Goal: Information Seeking & Learning: Learn about a topic

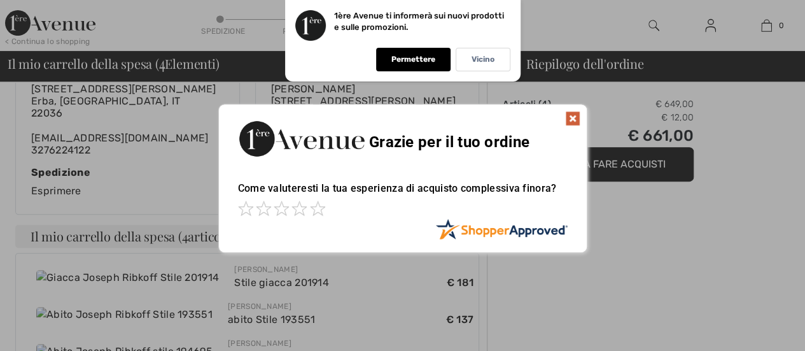
scroll to position [205, 0]
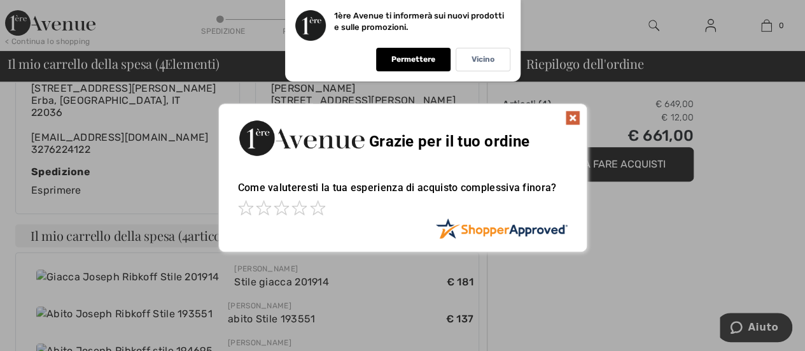
click at [571, 116] on img at bounding box center [572, 117] width 15 height 15
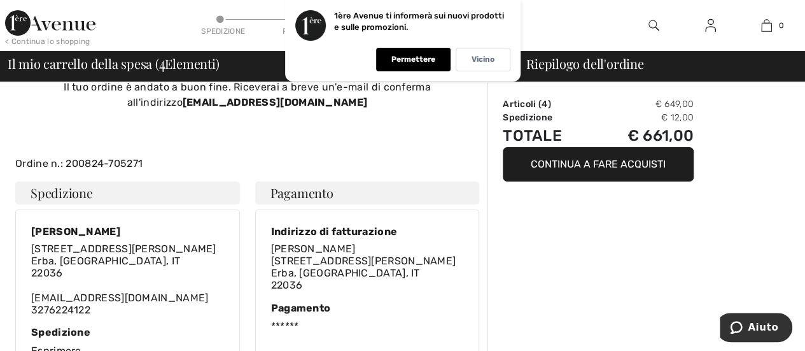
scroll to position [0, 0]
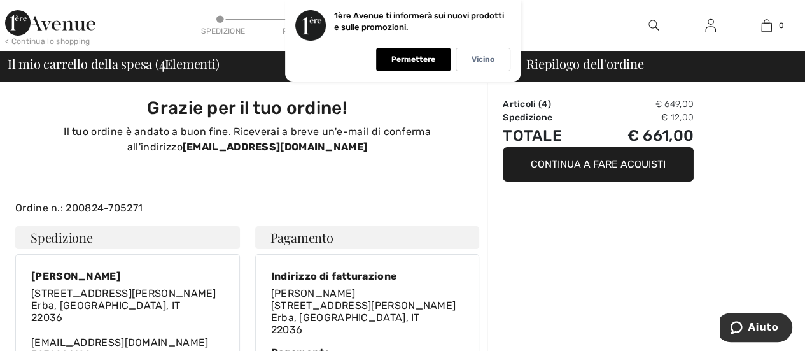
click at [24, 23] on img at bounding box center [50, 22] width 90 height 25
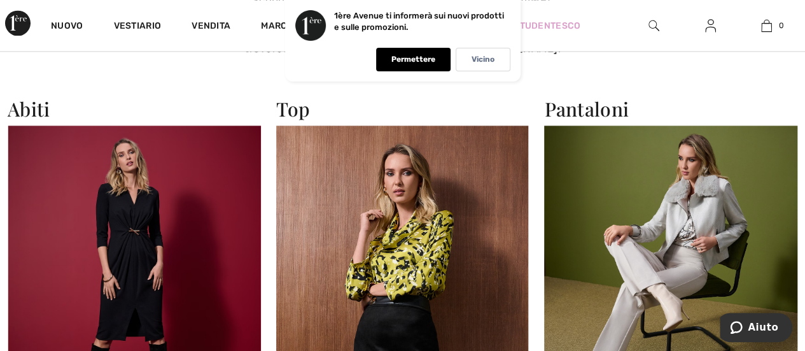
scroll to position [985, 0]
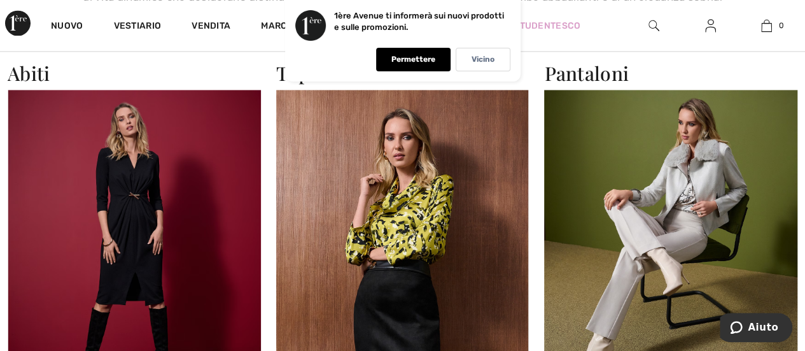
click at [202, 211] on img at bounding box center [134, 244] width 253 height 309
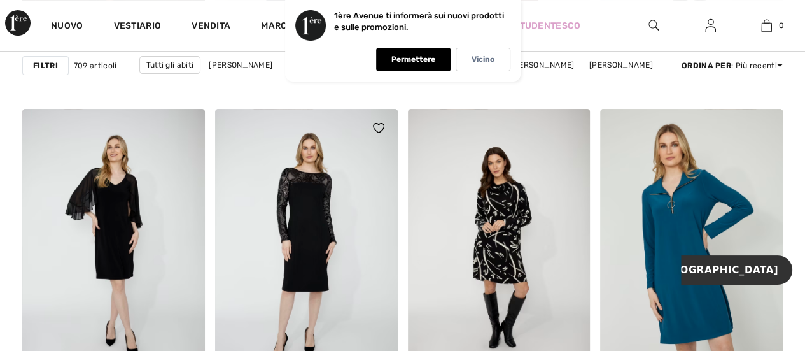
scroll to position [4979, 0]
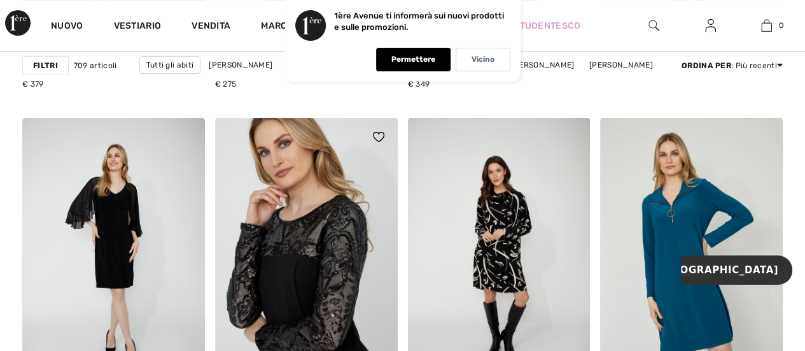
click at [389, 228] on img at bounding box center [306, 255] width 183 height 274
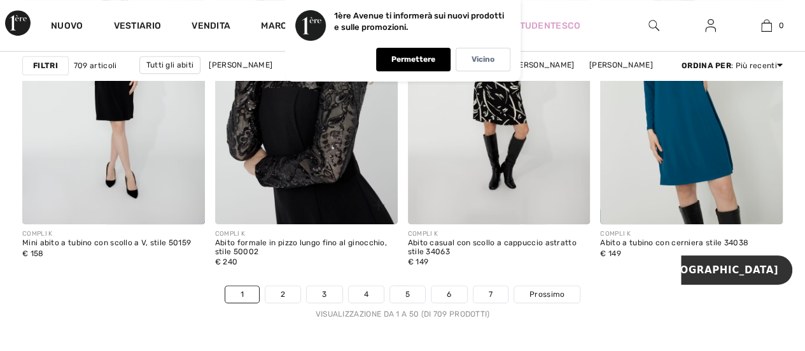
scroll to position [5148, 0]
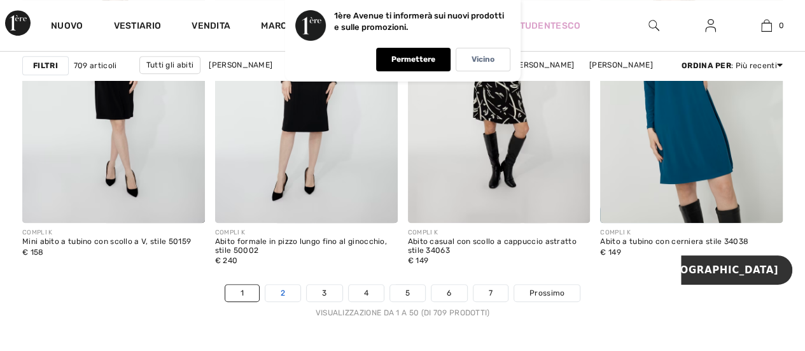
click at [281, 291] on link "2" at bounding box center [282, 292] width 35 height 17
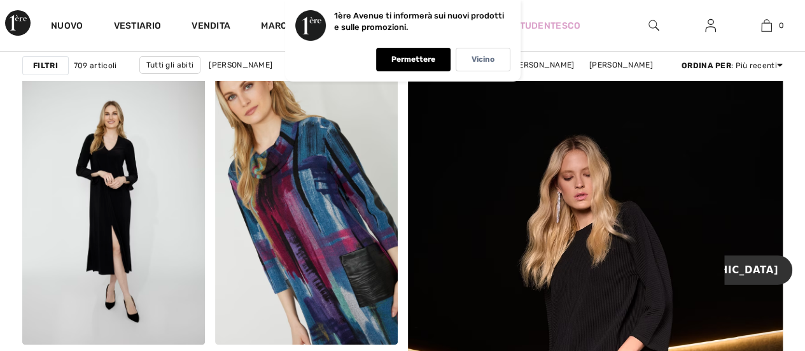
checkbox input "true"
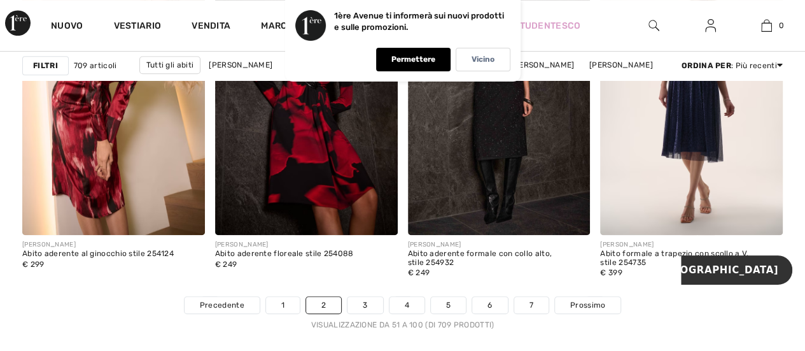
scroll to position [5169, 0]
click at [365, 303] on font "3" at bounding box center [365, 304] width 4 height 9
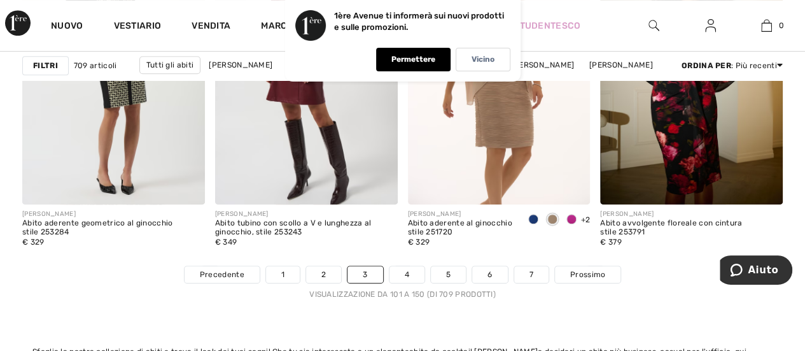
scroll to position [5164, 0]
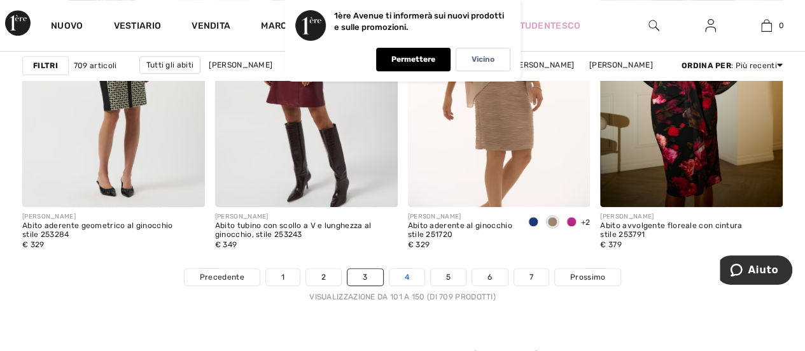
click at [411, 278] on link "4" at bounding box center [406, 276] width 35 height 17
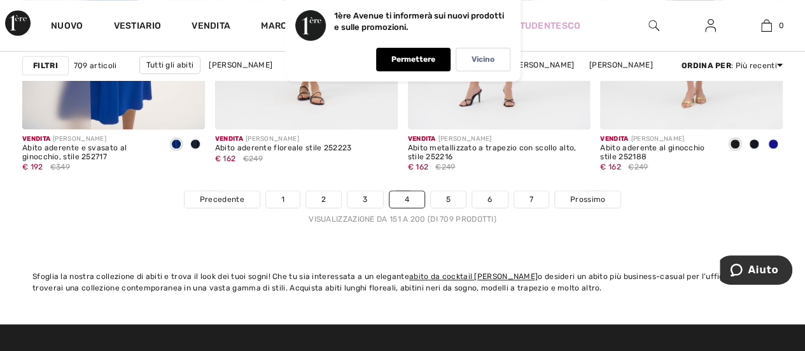
scroll to position [5274, 0]
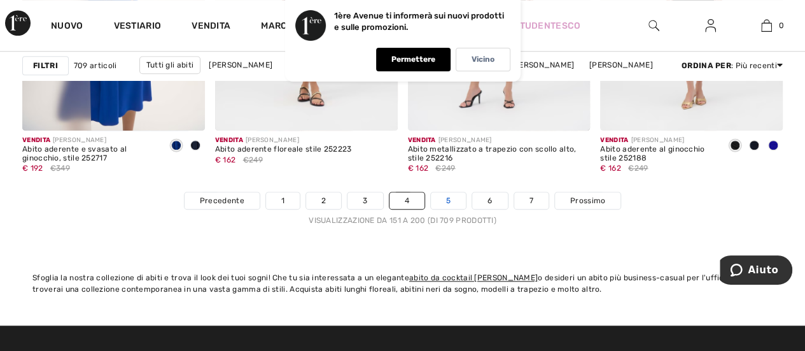
click at [443, 199] on link "5" at bounding box center [448, 200] width 35 height 17
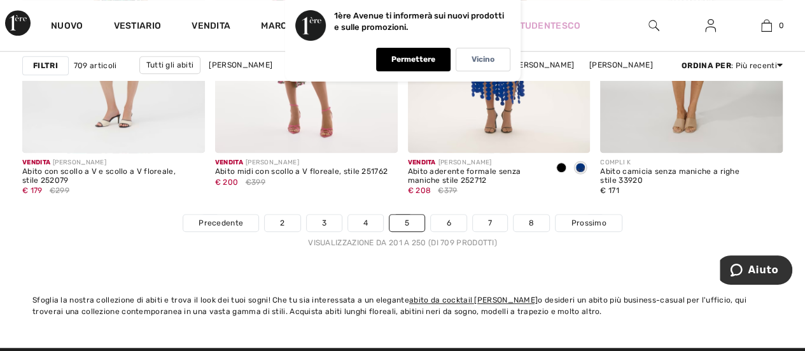
scroll to position [5220, 0]
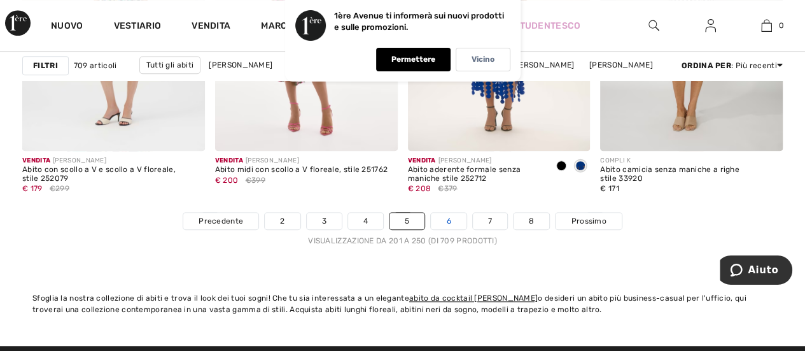
click at [445, 219] on link "6" at bounding box center [448, 220] width 35 height 17
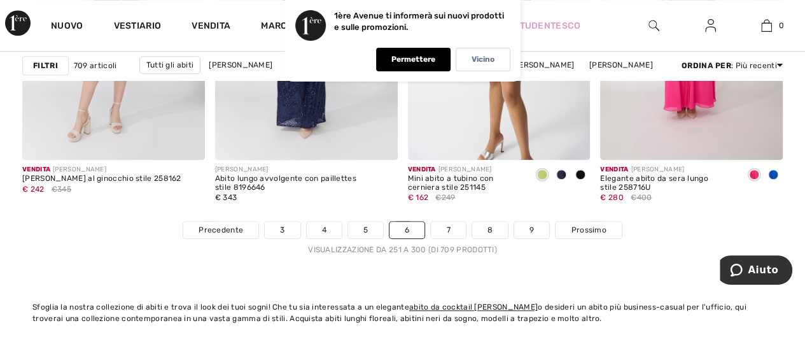
scroll to position [5243, 0]
click at [455, 226] on link "7" at bounding box center [448, 231] width 34 height 17
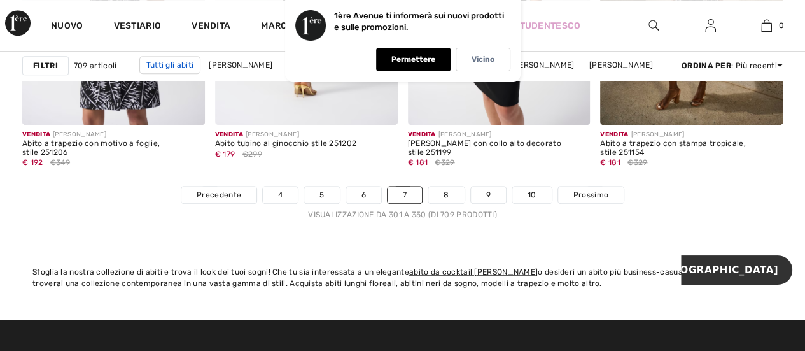
scroll to position [5251, 0]
